Goal: Information Seeking & Learning: Learn about a topic

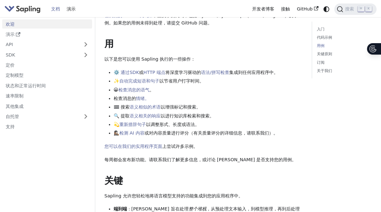
scroll to position [230, 0]
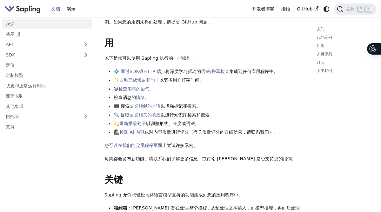
click at [135, 132] on font "检测 AI 内容" at bounding box center [131, 132] width 25 height 5
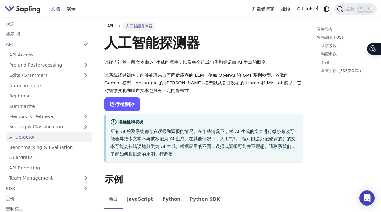
click at [131, 109] on link "运行检测器" at bounding box center [123, 105] width 36 height 14
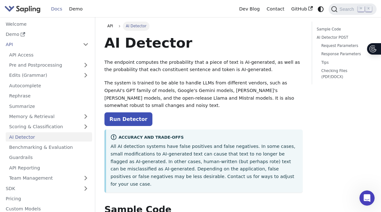
click at [195, 98] on p "The system is trained to be able to handle LLMs from different vendors, such as…" at bounding box center [204, 94] width 199 height 30
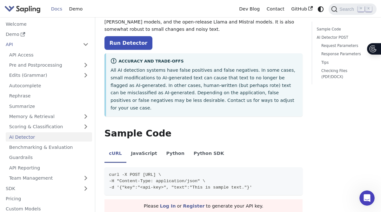
scroll to position [78, 0]
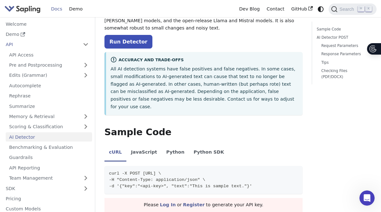
scroll to position [230, 0]
